Goal: Communication & Community: Answer question/provide support

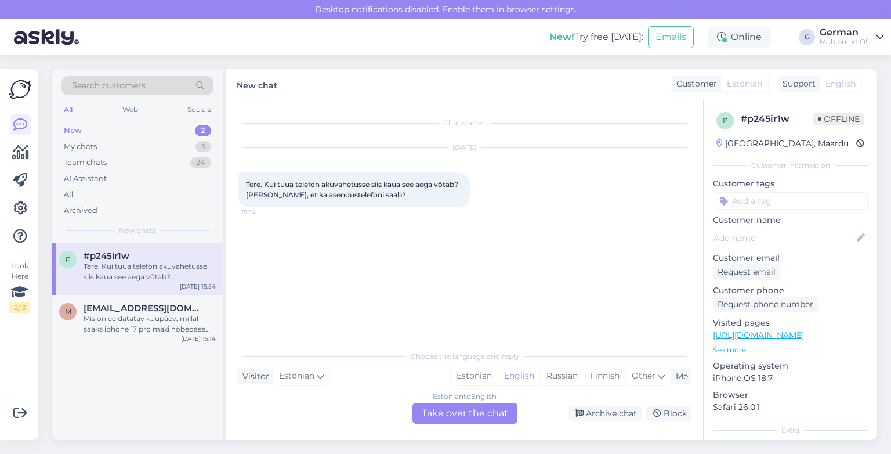
click at [147, 294] on div "p #p245ir1w Tere. Kui tuua telefon akuvahetusse siis kaua see aega võtab? [PERS…" at bounding box center [137, 269] width 171 height 52
click at [98, 165] on div "Team chats" at bounding box center [85, 163] width 43 height 12
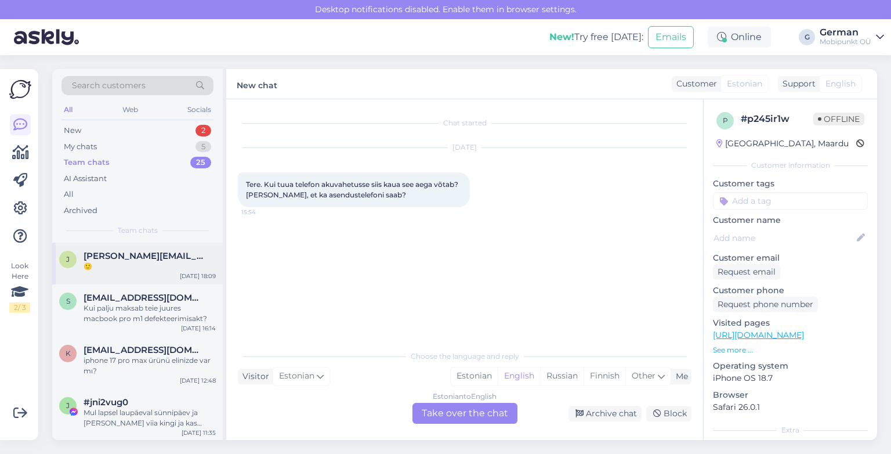
click at [146, 265] on div "🙂" at bounding box center [150, 266] width 132 height 10
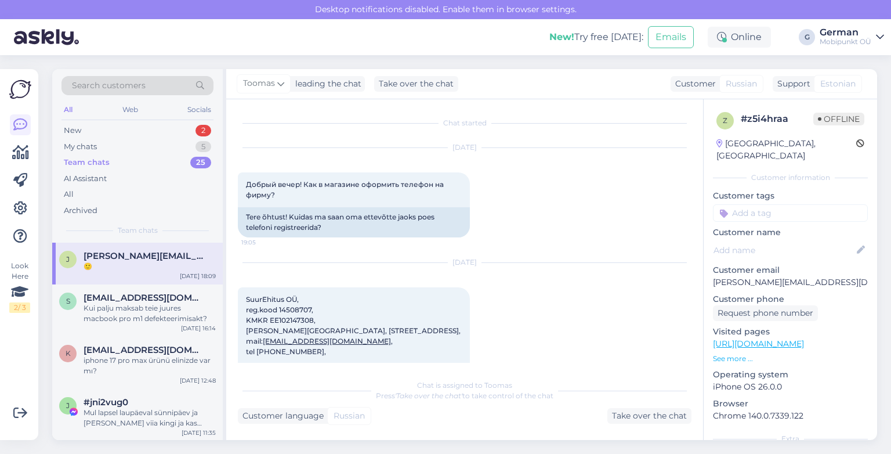
scroll to position [1228, 0]
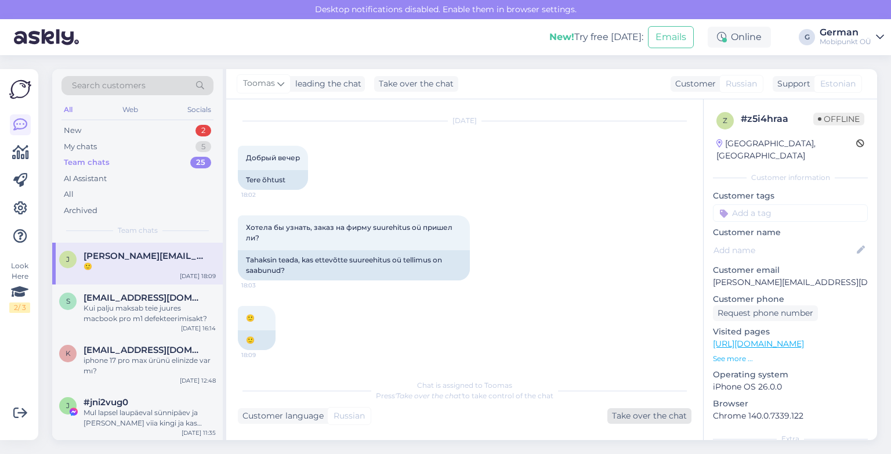
click at [629, 417] on div "Take over the chat" at bounding box center [650, 416] width 84 height 16
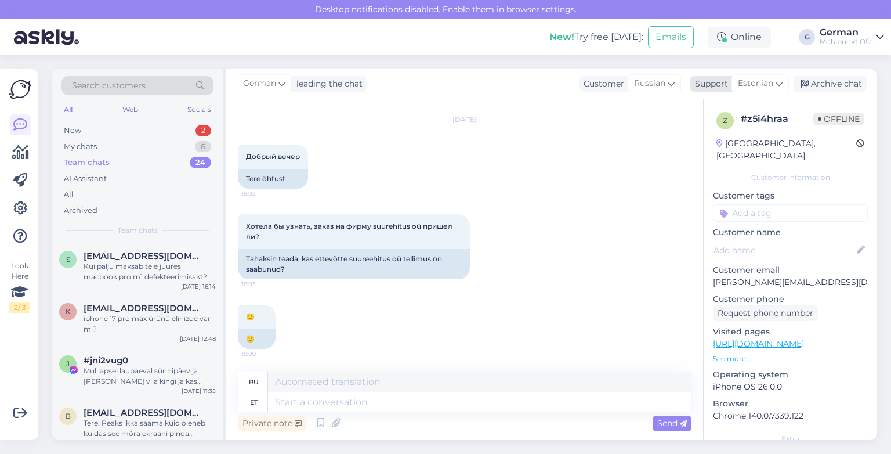
click at [779, 84] on icon at bounding box center [779, 83] width 7 height 13
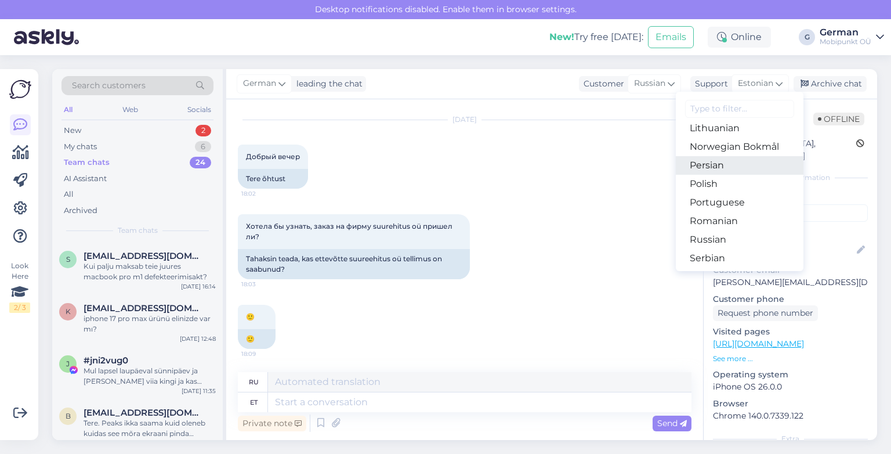
scroll to position [360, 0]
click at [708, 241] on link "Russian" at bounding box center [740, 239] width 128 height 19
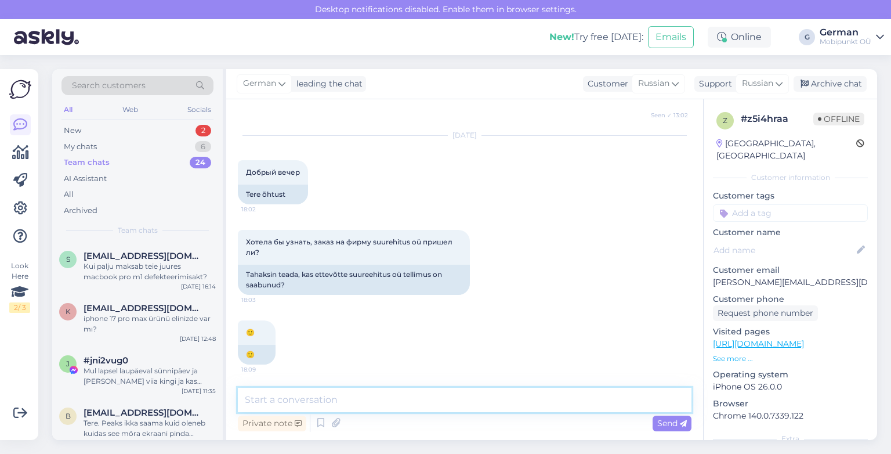
click at [278, 405] on textarea at bounding box center [465, 400] width 454 height 24
click at [310, 398] on textarea at bounding box center [465, 400] width 454 height 24
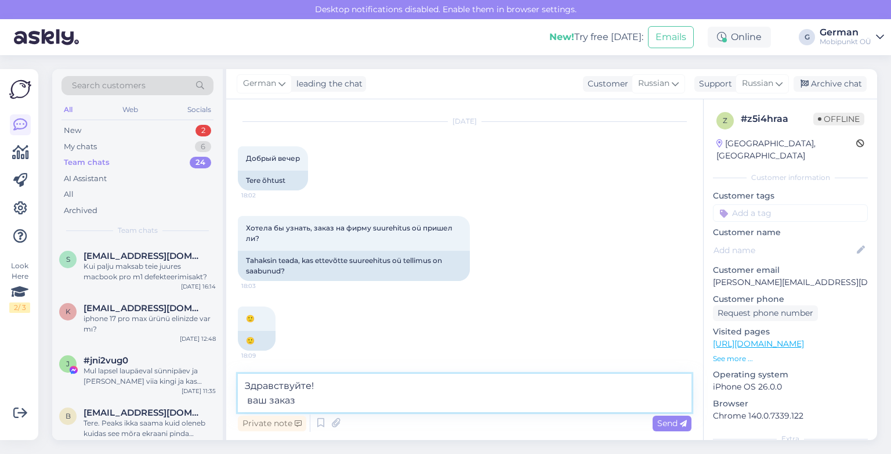
click at [254, 397] on textarea "Здравствуйте! ваш заказ" at bounding box center [465, 393] width 454 height 38
click at [308, 397] on textarea "Здравствуйте! Ваш заказ" at bounding box center [465, 393] width 454 height 38
click at [297, 403] on textarea "Здравствуйте! Ваш заказ часы" at bounding box center [465, 393] width 454 height 38
click at [327, 396] on textarea "Здравствуйте! Ваш заказ с часы" at bounding box center [465, 393] width 454 height 38
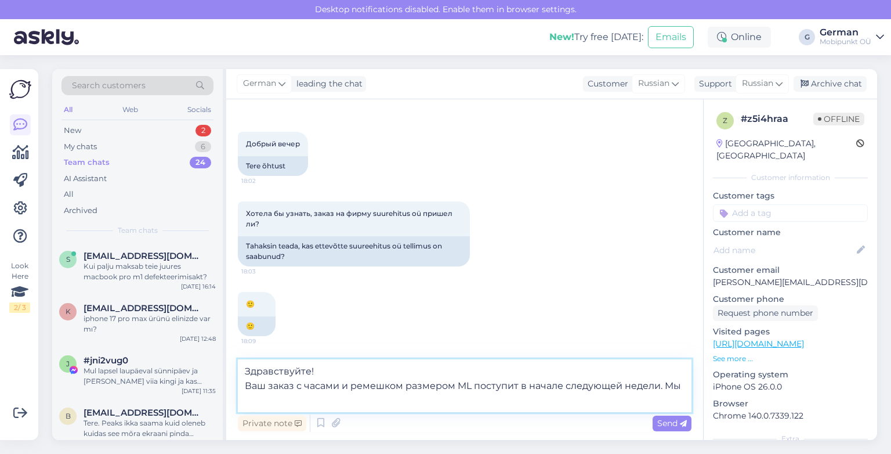
scroll to position [1228, 0]
click at [468, 382] on textarea "Здравствуйте! Ваш заказ с часами и ремешком размером ML поступит в начале следу…" at bounding box center [465, 385] width 454 height 53
click at [528, 401] on textarea "Здравствуйте! Ваш заказ с часами и ремешком размером M-L поступит в начале след…" at bounding box center [465, 385] width 454 height 53
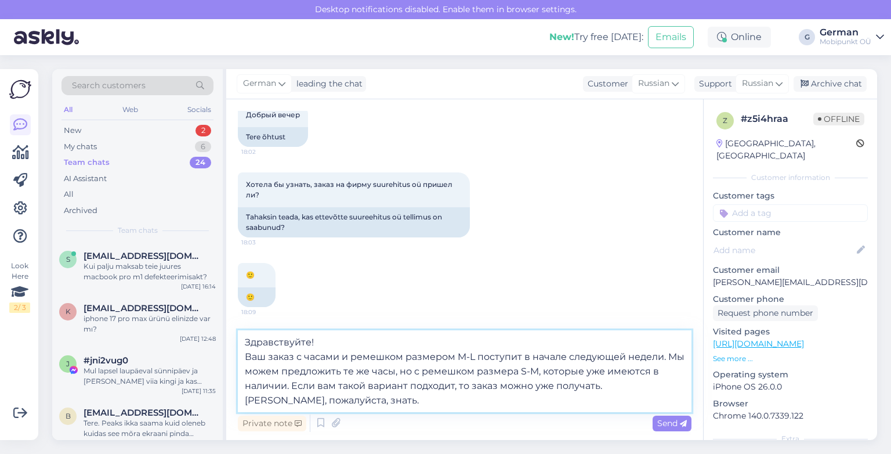
click at [674, 351] on textarea "Здравствуйте! Ваш заказ с часами и ремешком размером M-L поступит в начале след…" at bounding box center [465, 371] width 454 height 82
click at [341, 370] on textarea "Здравствуйте! Ваш заказ с часами и ремешком размером M-L поступит в начале след…" at bounding box center [465, 371] width 454 height 82
click at [677, 360] on textarea "Здравствуйте! Ваш заказ с часами и ремешком размером M-L поступит в начале след…" at bounding box center [465, 371] width 454 height 82
click at [492, 371] on textarea "Здравствуйте! Ваш заказ с часами и ремешком размером M-L поступит в начале след…" at bounding box center [465, 371] width 454 height 82
click at [515, 373] on textarea "Здравствуйте! Ваш заказ с часами и ремешком размером M-L поступит в начале след…" at bounding box center [465, 371] width 454 height 82
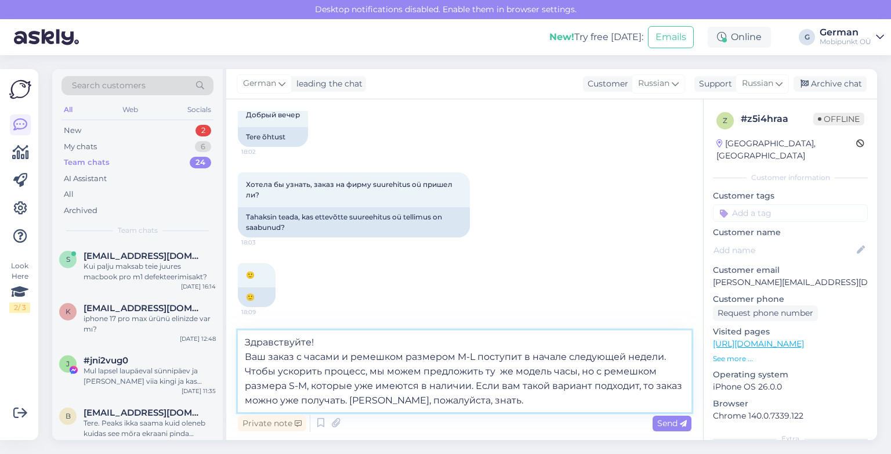
click at [576, 371] on textarea "Здравствуйте! Ваш заказ с часами и ремешком размером M-L поступит в начале след…" at bounding box center [465, 371] width 454 height 82
type textarea "Здравствуйте! Ваш заказ с часами и ремешком размером M-L поступит в начале след…"
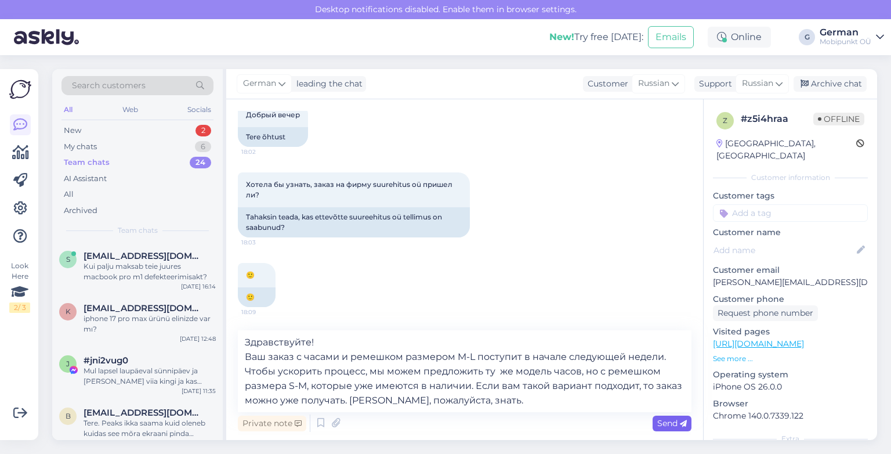
click at [671, 419] on span "Send" at bounding box center [673, 423] width 30 height 10
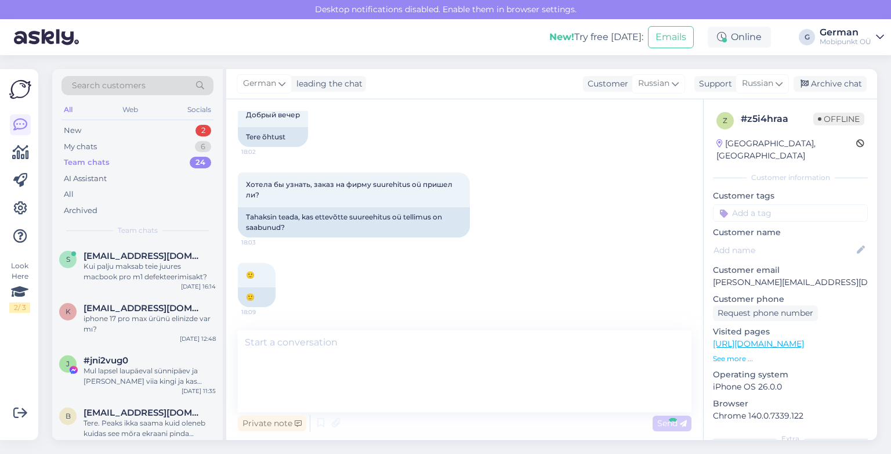
scroll to position [1326, 0]
